Goal: Task Accomplishment & Management: Manage account settings

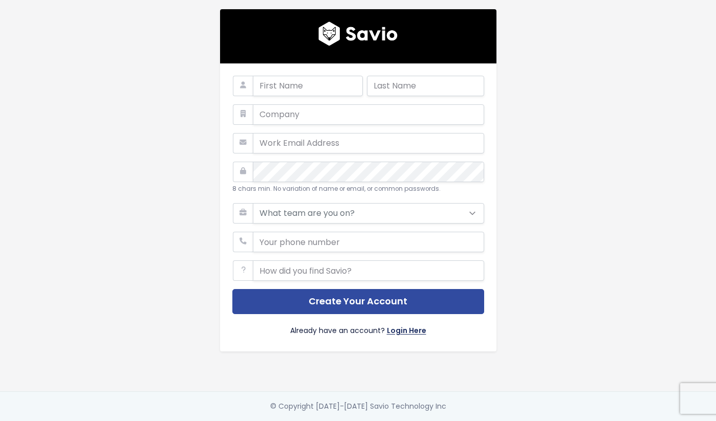
click at [414, 331] on link "Login Here" at bounding box center [406, 331] width 39 height 15
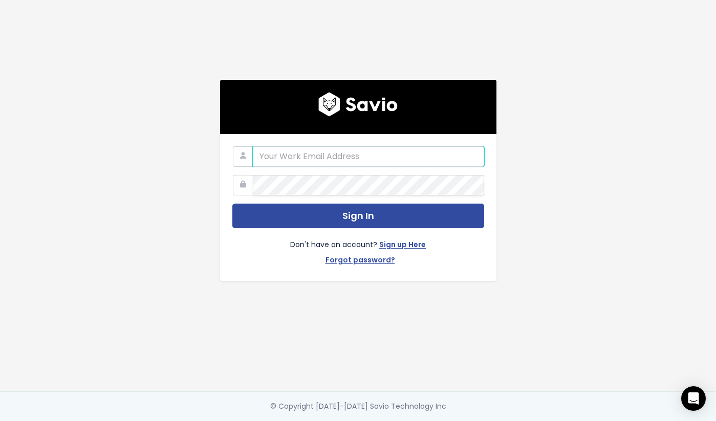
paste input "[PERSON_NAME][EMAIL_ADDRESS][DOMAIN_NAME]"
type input "[PERSON_NAME][EMAIL_ADDRESS][DOMAIN_NAME]"
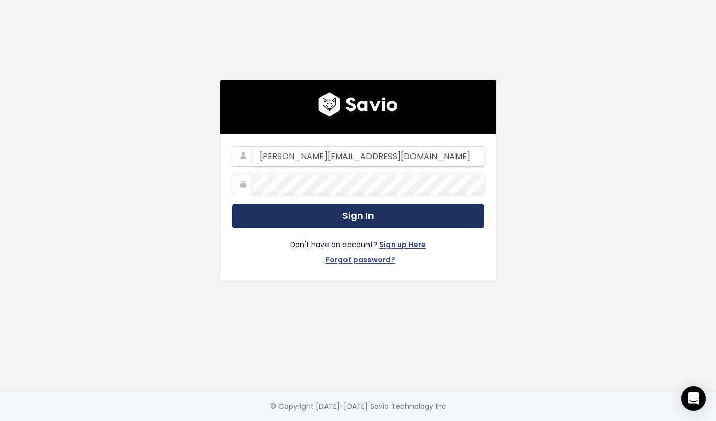
click at [366, 216] on button "Sign In" at bounding box center [358, 216] width 252 height 25
